Goal: Task Accomplishment & Management: Use online tool/utility

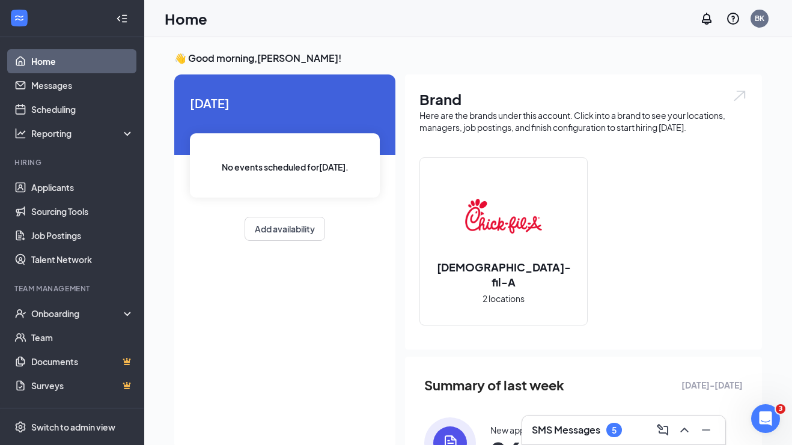
click at [583, 429] on h3 "SMS Messages" at bounding box center [566, 430] width 69 height 13
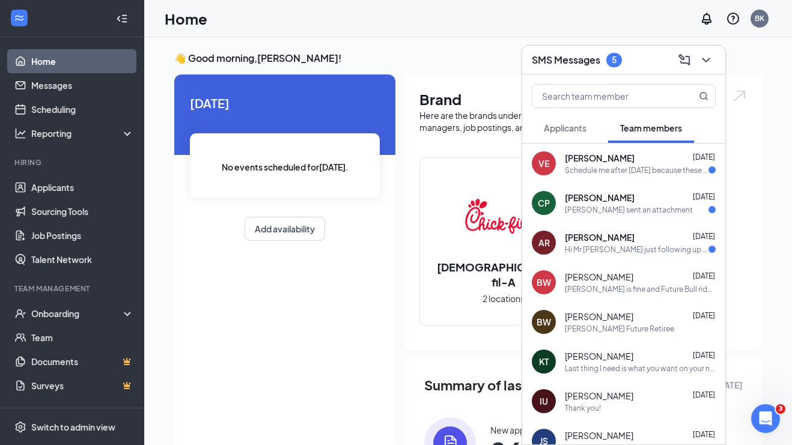
click at [566, 126] on span "Applicants" at bounding box center [565, 128] width 43 height 11
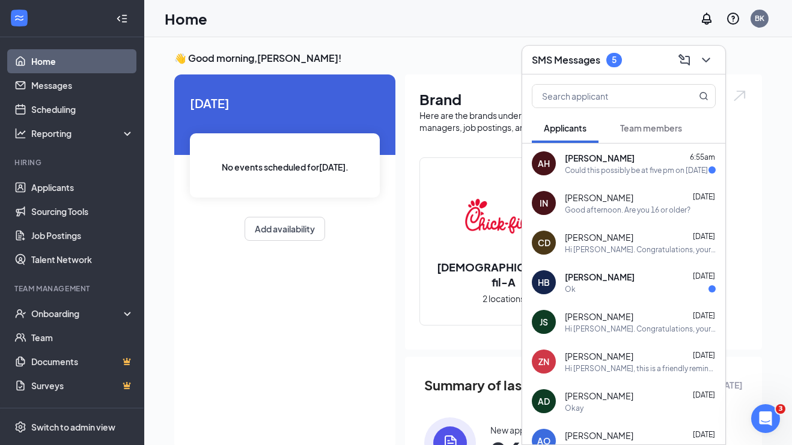
click at [619, 286] on div "Ok" at bounding box center [640, 289] width 151 height 10
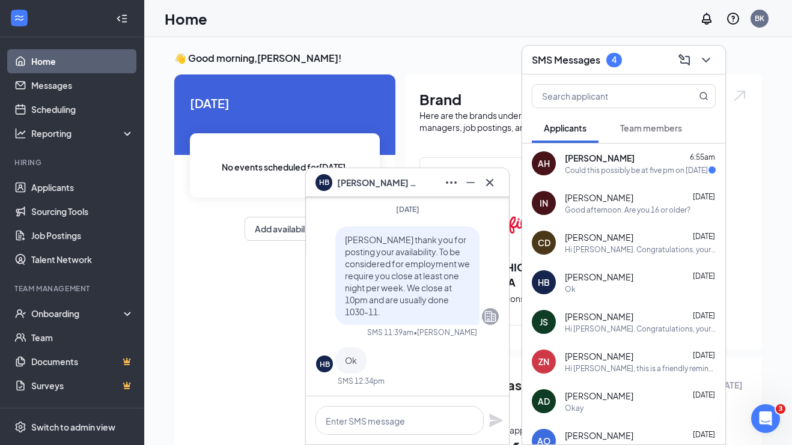
click at [635, 172] on div "Could this possibly be at five pm on [DATE]" at bounding box center [636, 170] width 143 height 10
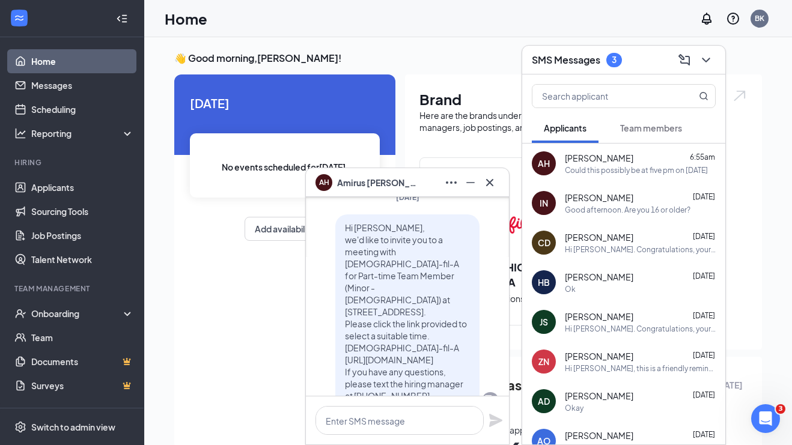
scroll to position [-102, 0]
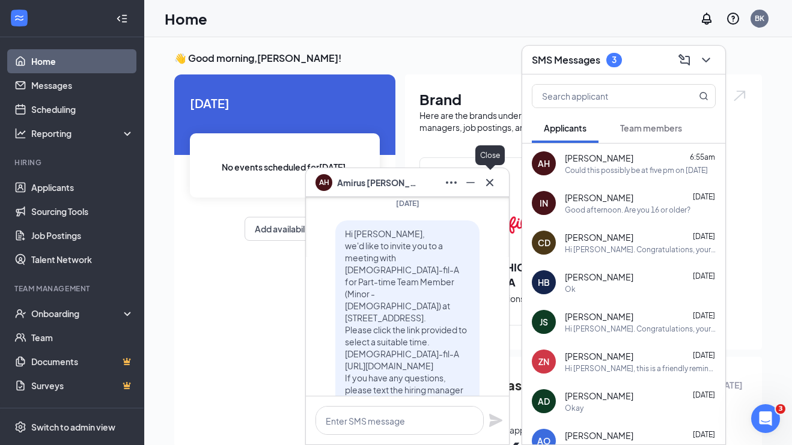
click at [489, 185] on icon "Cross" at bounding box center [490, 183] width 14 height 14
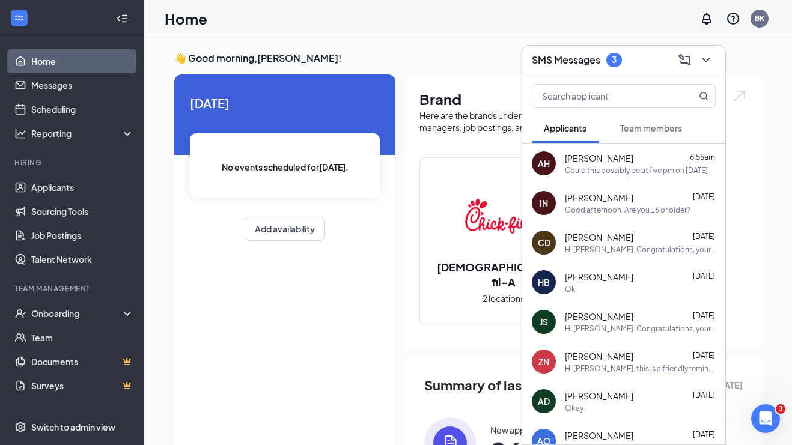
click at [637, 130] on span "Team members" at bounding box center [651, 128] width 62 height 11
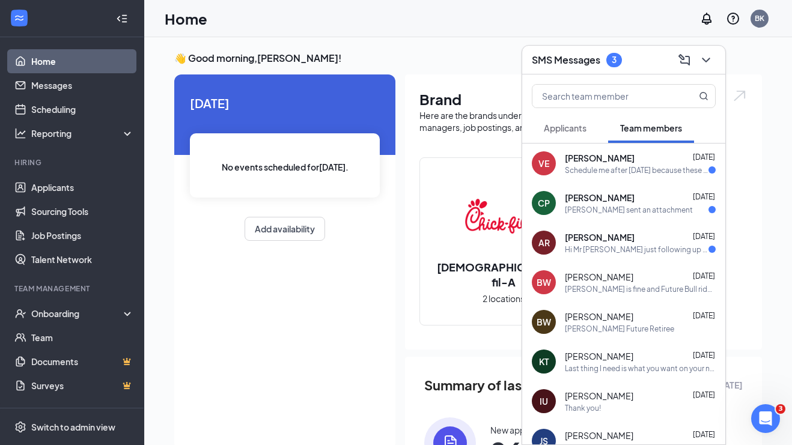
click at [614, 170] on div "Schedule me after [DATE] because these next weeks ima be busy with my quince" at bounding box center [637, 170] width 144 height 10
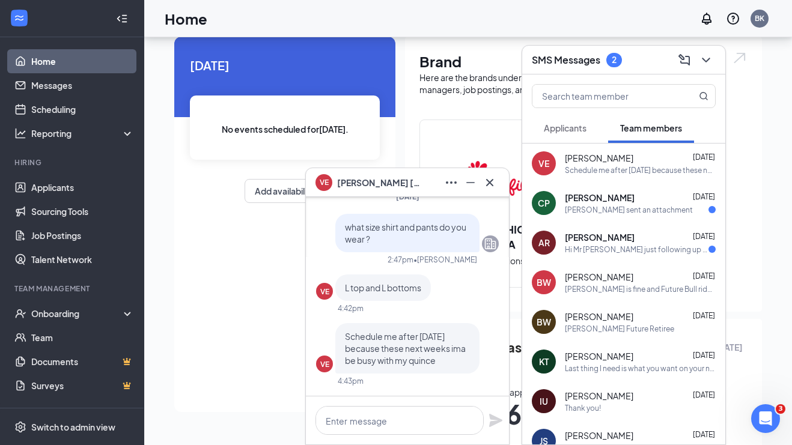
scroll to position [0, 0]
click at [489, 182] on icon "Cross" at bounding box center [489, 182] width 7 height 7
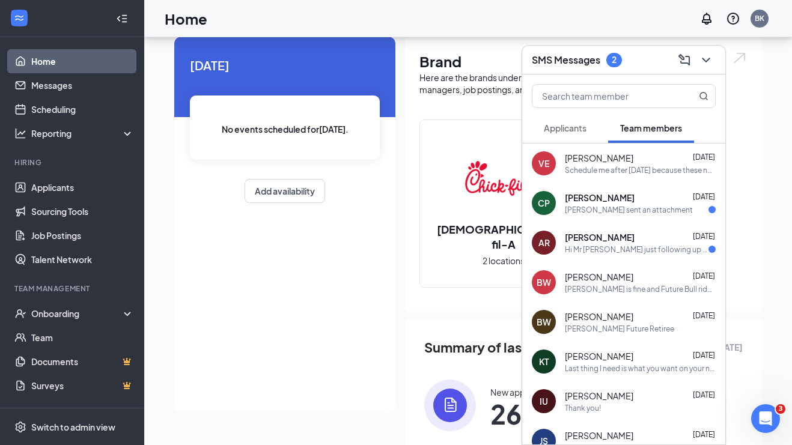
click at [628, 60] on div "SMS Messages 2" at bounding box center [624, 60] width 184 height 19
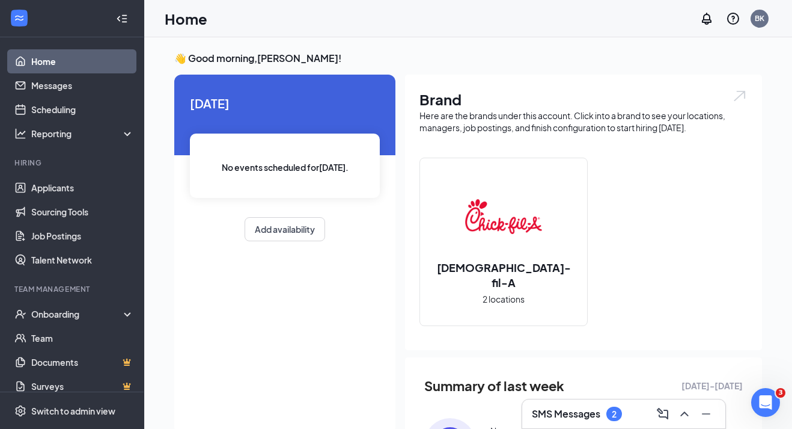
click at [630, 421] on div "SMS Messages 2" at bounding box center [624, 413] width 184 height 19
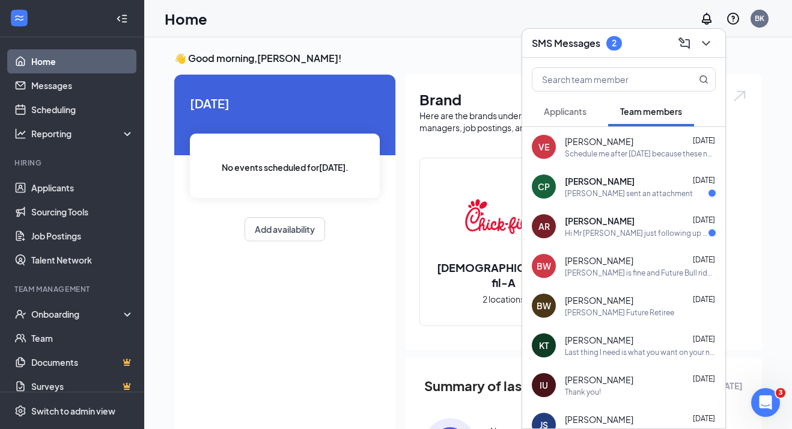
click at [640, 42] on div "SMS Messages 2" at bounding box center [624, 43] width 184 height 19
